Goal: Task Accomplishment & Management: Manage account settings

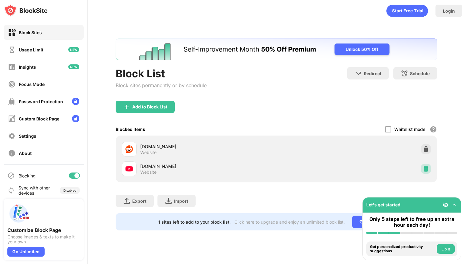
click at [424, 170] on img at bounding box center [426, 169] width 6 height 6
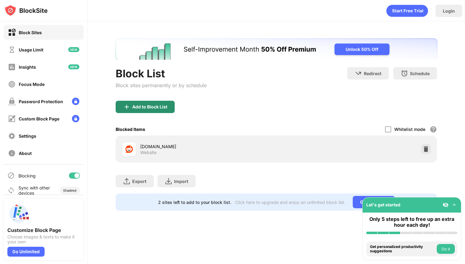
click at [133, 111] on div "Add to Block List" at bounding box center [145, 107] width 59 height 12
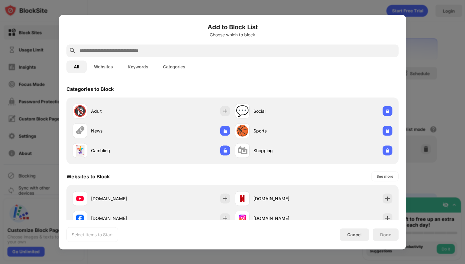
click at [173, 183] on div "Websites to Block See more" at bounding box center [232, 175] width 332 height 17
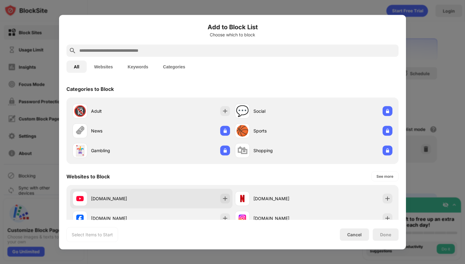
click at [173, 189] on div "[DOMAIN_NAME]" at bounding box center [151, 198] width 162 height 20
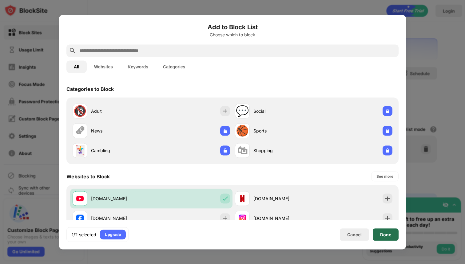
click at [391, 233] on div "Done" at bounding box center [385, 234] width 11 height 5
